Goal: Communication & Community: Answer question/provide support

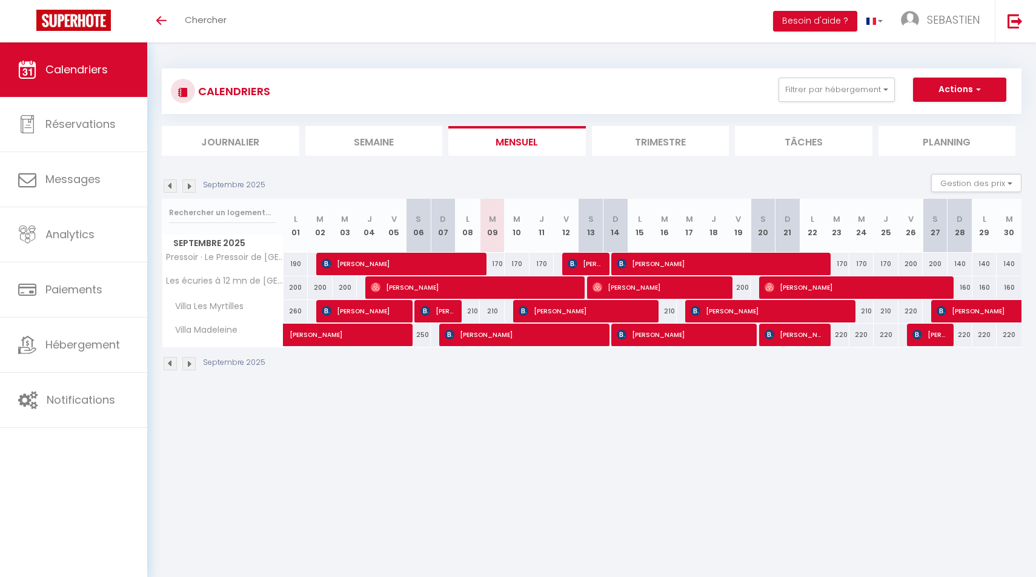
click at [474, 283] on span "[PERSON_NAME]" at bounding box center [474, 287] width 207 height 23
select select "OK"
select select "0"
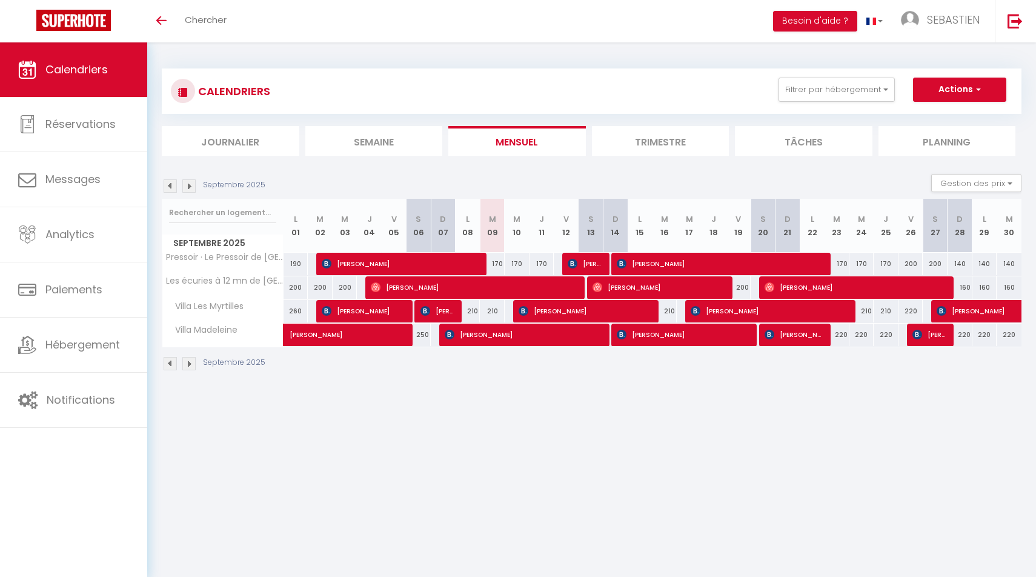
select select "1"
select select
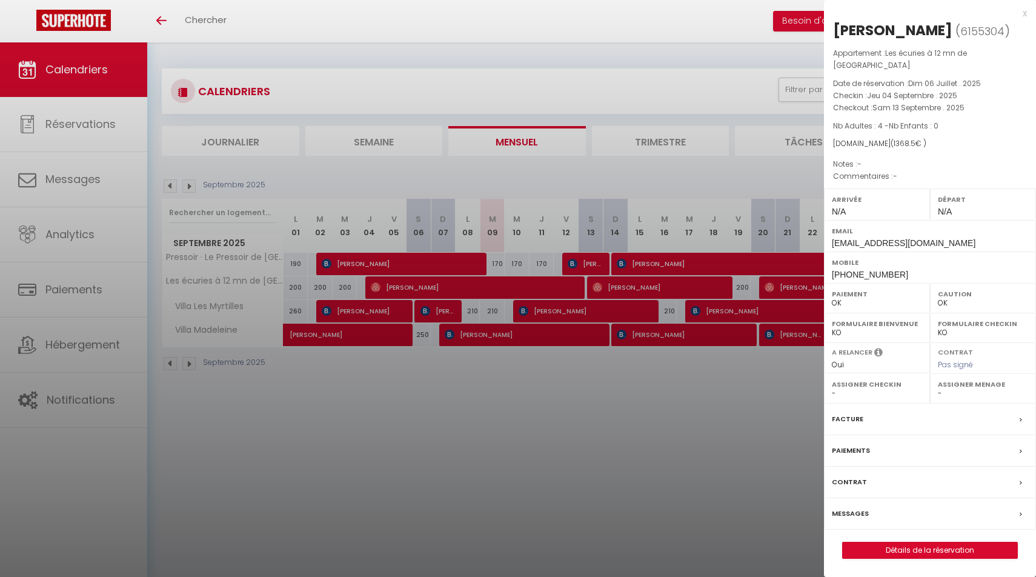
click at [845, 507] on label "Messages" at bounding box center [850, 513] width 37 height 13
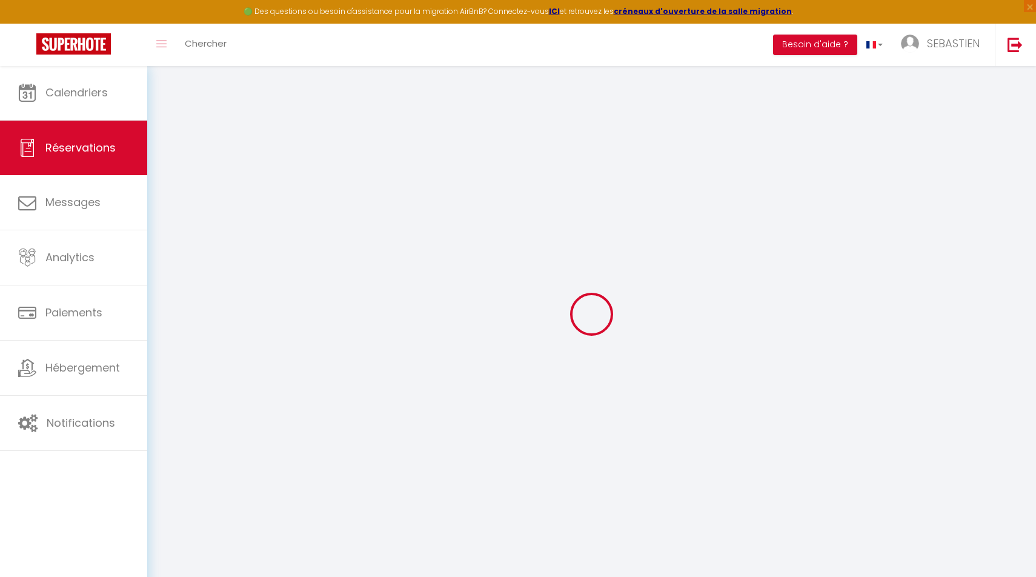
select select
checkbox input "false"
select select
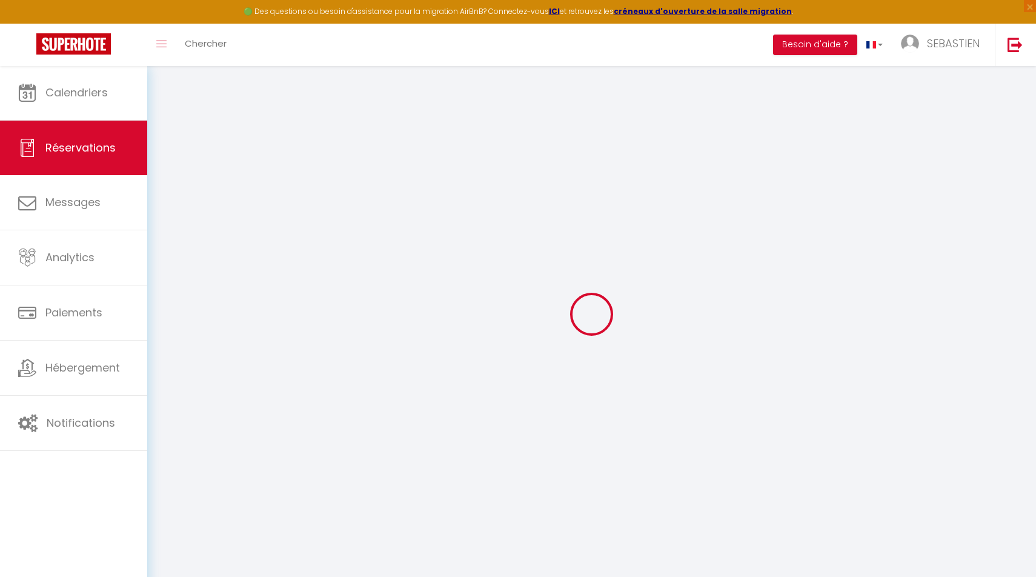
select select
checkbox input "false"
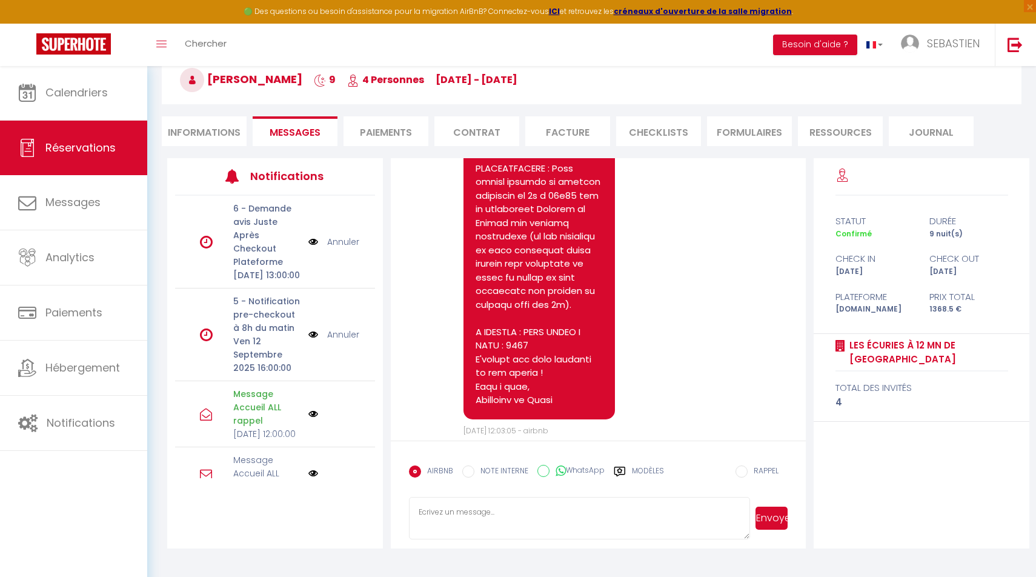
scroll to position [65, 0]
click at [568, 470] on label "WhatsApp" at bounding box center [577, 471] width 55 height 13
click at [550, 470] on input "WhatsApp" at bounding box center [543, 471] width 12 height 12
radio input "true"
radio input "false"
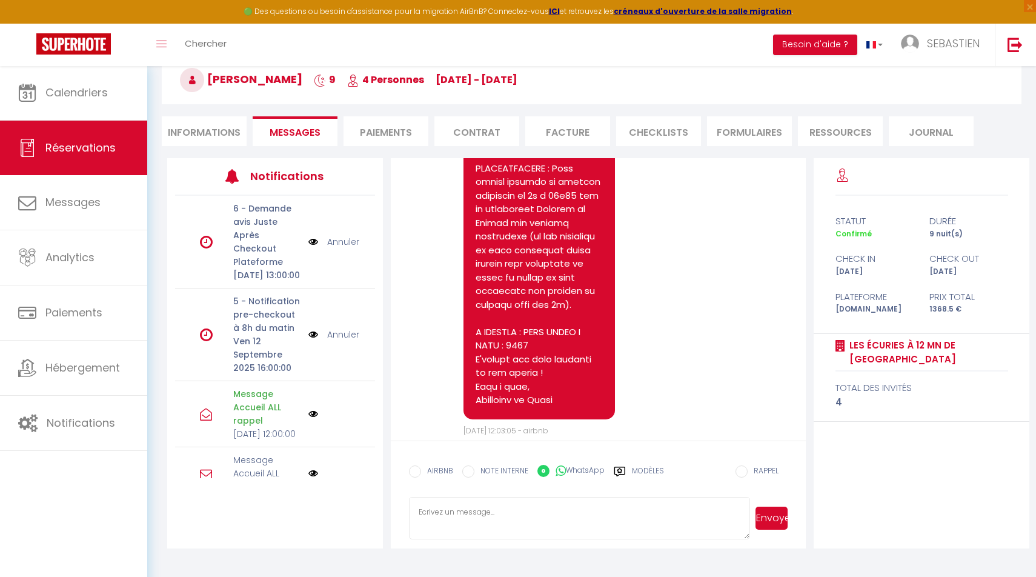
click at [514, 522] on textarea at bounding box center [579, 518] width 341 height 42
click at [643, 513] on textarea "Bonjour, j'espère que vous allez bien. Juste pour vous prévenir qu'un technicie…" at bounding box center [579, 518] width 341 height 42
click at [624, 517] on textarea "Bonjour, j'espère que vous allez bien. Juste pour vous prévenir qu'un technicie…" at bounding box center [579, 518] width 341 height 42
click at [616, 522] on textarea "Bonjour, j'espère que vous allez bien. Juste pour vous prévenir qu'un technicie…" at bounding box center [579, 518] width 341 height 42
click at [545, 514] on textarea "Bonjour, j'espère que vous allez bien. Juste pour vous prévenir qu'un technicie…" at bounding box center [579, 518] width 341 height 42
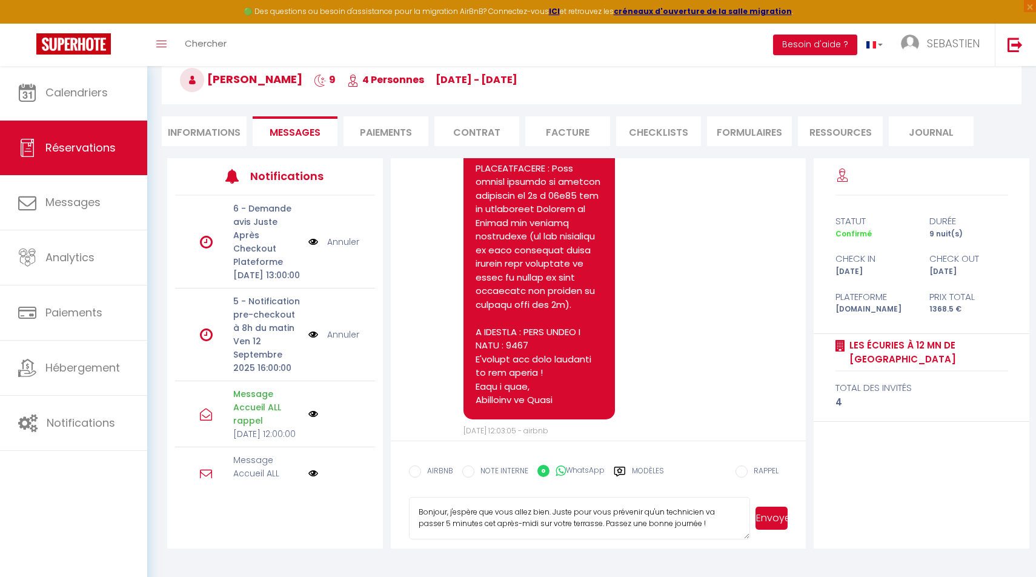
click at [573, 523] on textarea "Bonjour, j'espère que vous allez bien. Juste pour vous prévenir qu'un technicie…" at bounding box center [579, 518] width 341 height 42
click at [663, 536] on textarea "Bonjour, j'espère que vous allez bien. Juste pour vous prévenir qu'un technicie…" at bounding box center [579, 518] width 341 height 42
type textarea "Bonjour, j'espère que vous allez bien. Juste pour vous prévenir qu'un technicie…"
click at [772, 518] on button "Envoyer" at bounding box center [771, 517] width 32 height 23
